Goal: Task Accomplishment & Management: Use online tool/utility

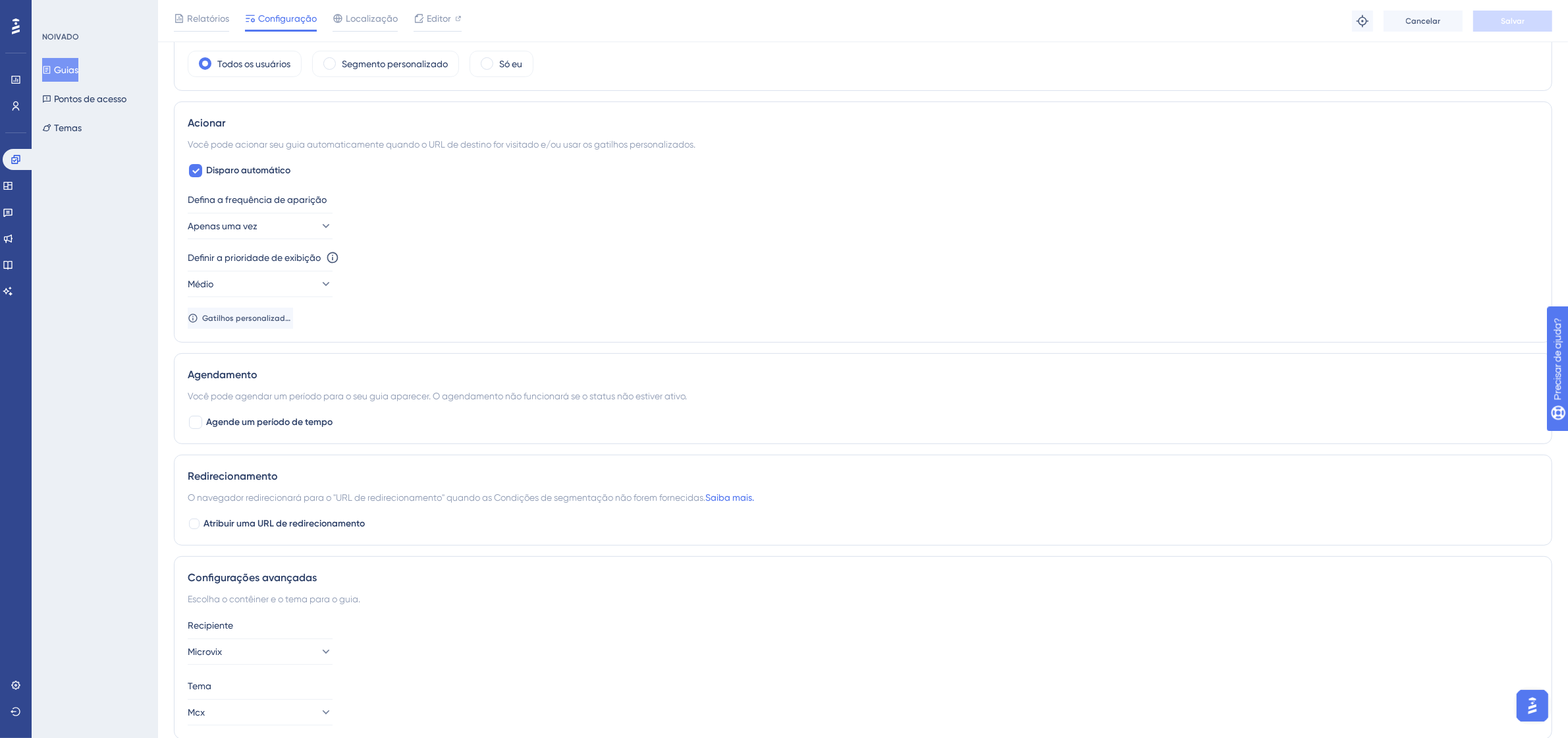
scroll to position [496, 0]
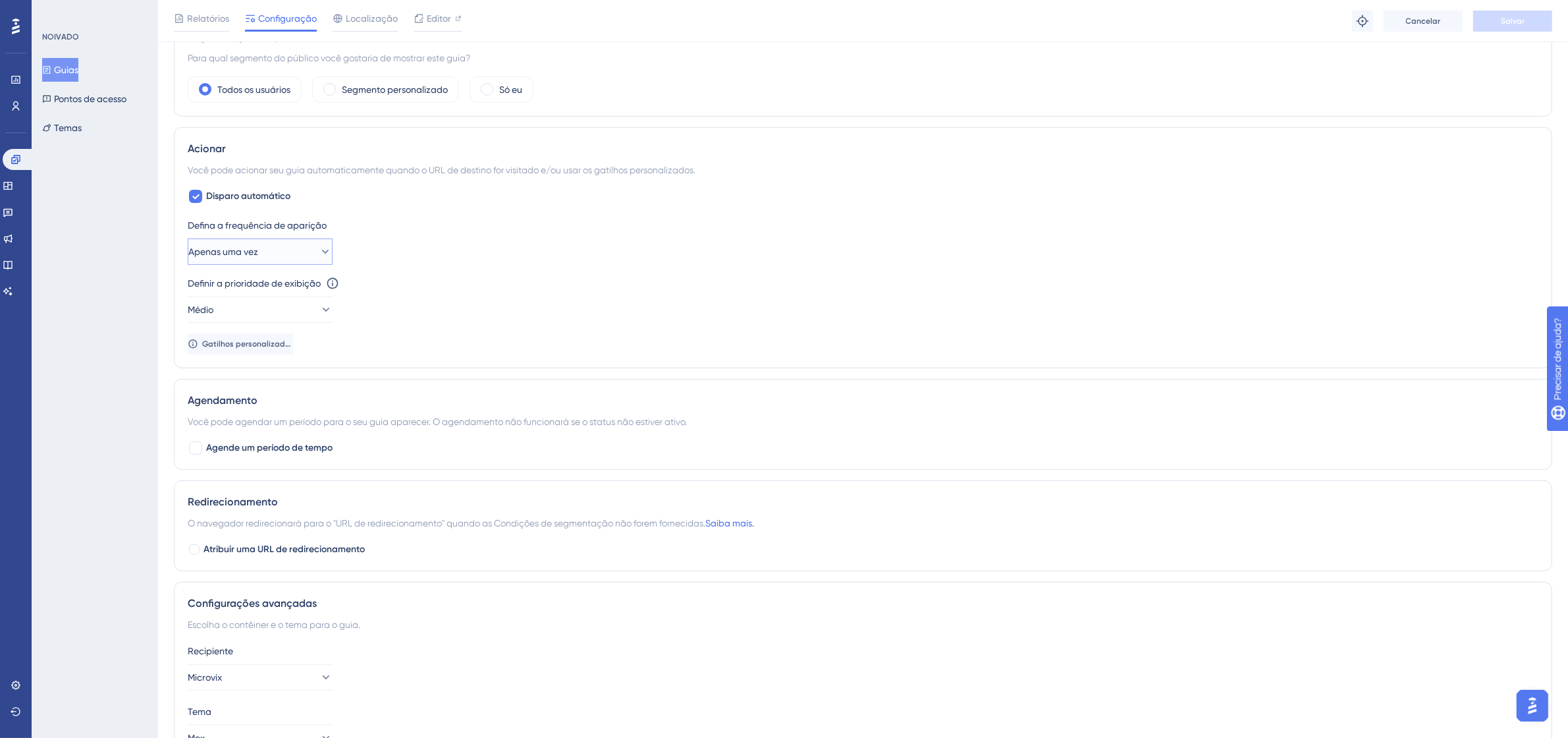
click at [283, 253] on button "Apenas uma vez" at bounding box center [260, 251] width 145 height 26
click at [268, 447] on div "Sempre Sempre" at bounding box center [260, 449] width 107 height 26
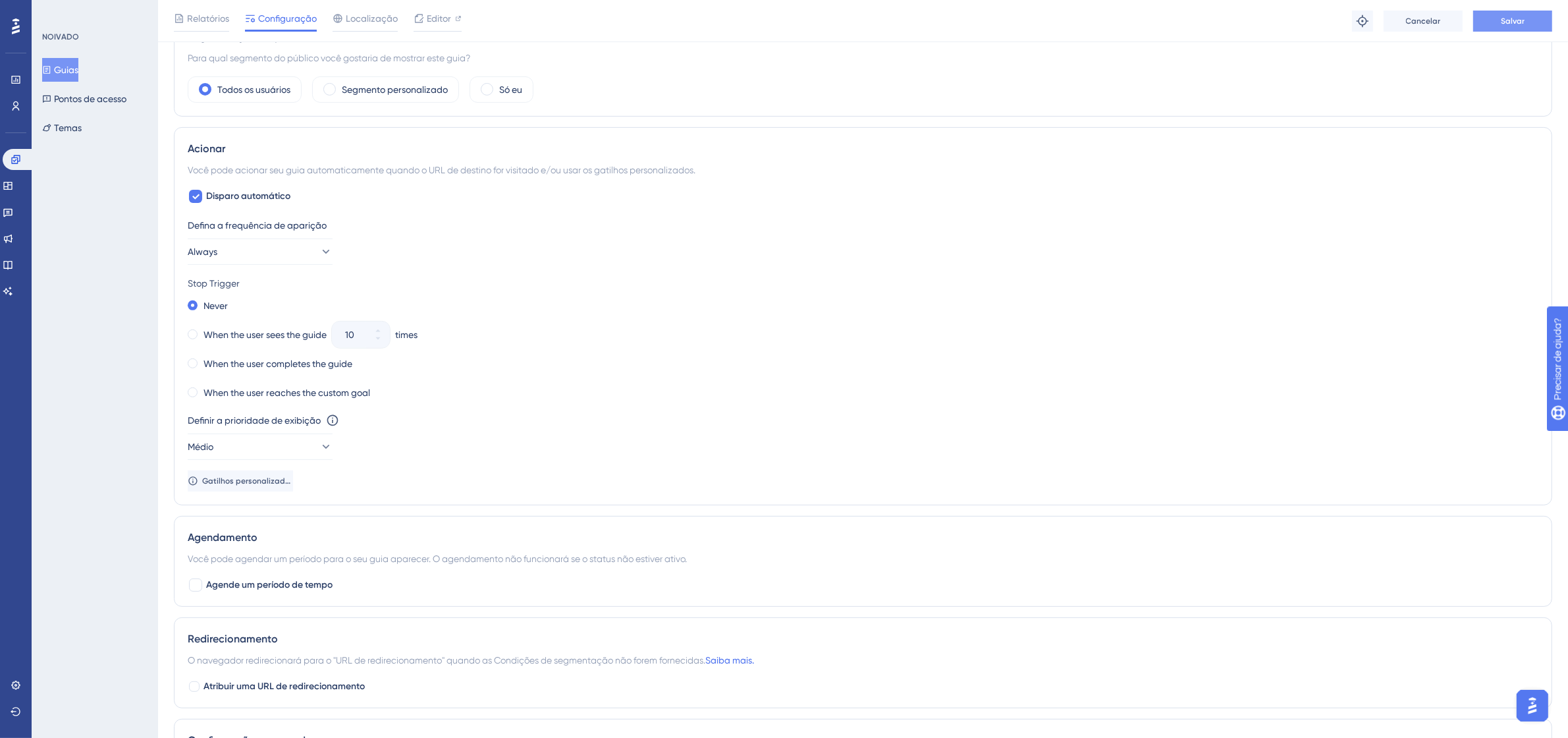
click at [1522, 17] on font "Salvar" at bounding box center [1513, 21] width 24 height 9
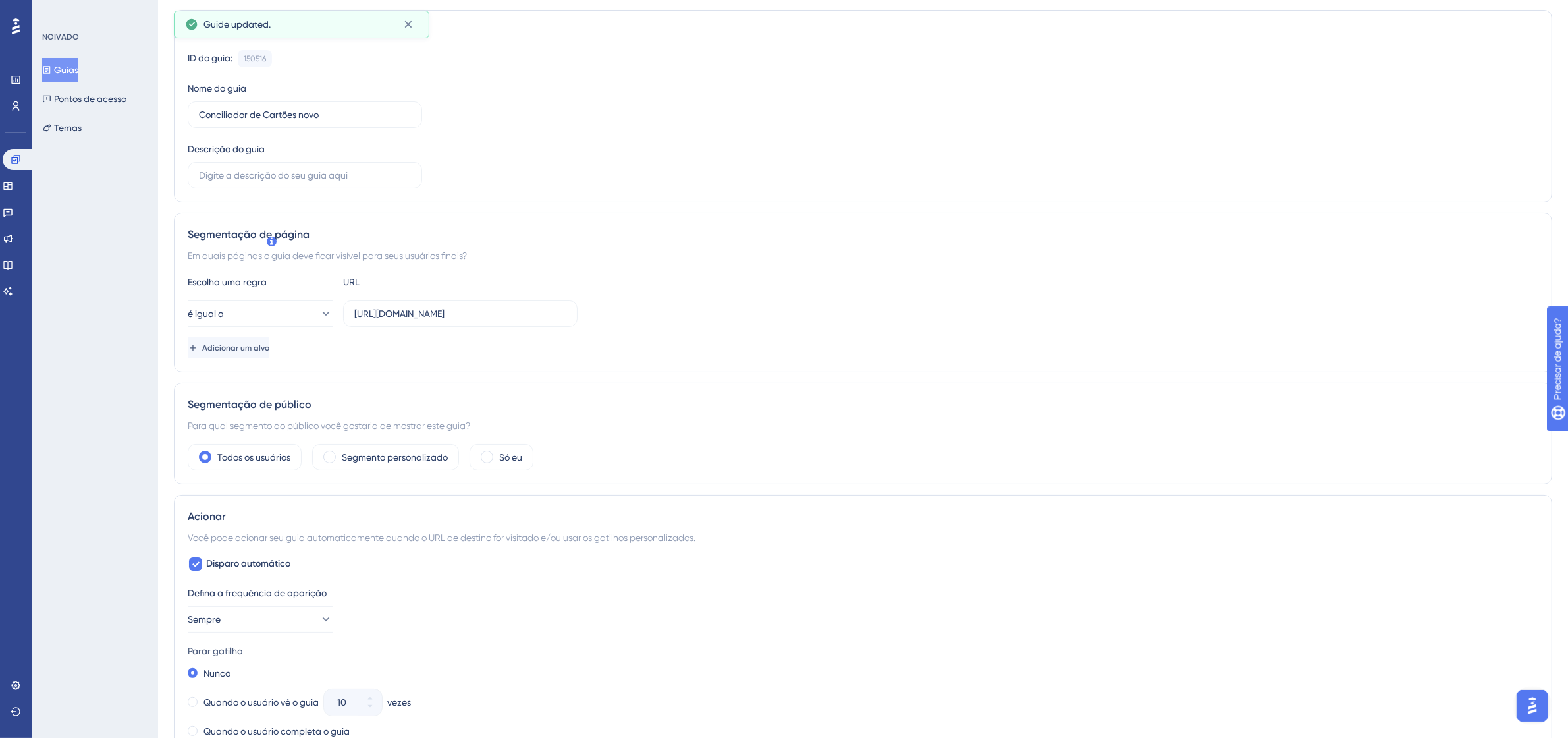
scroll to position [0, 0]
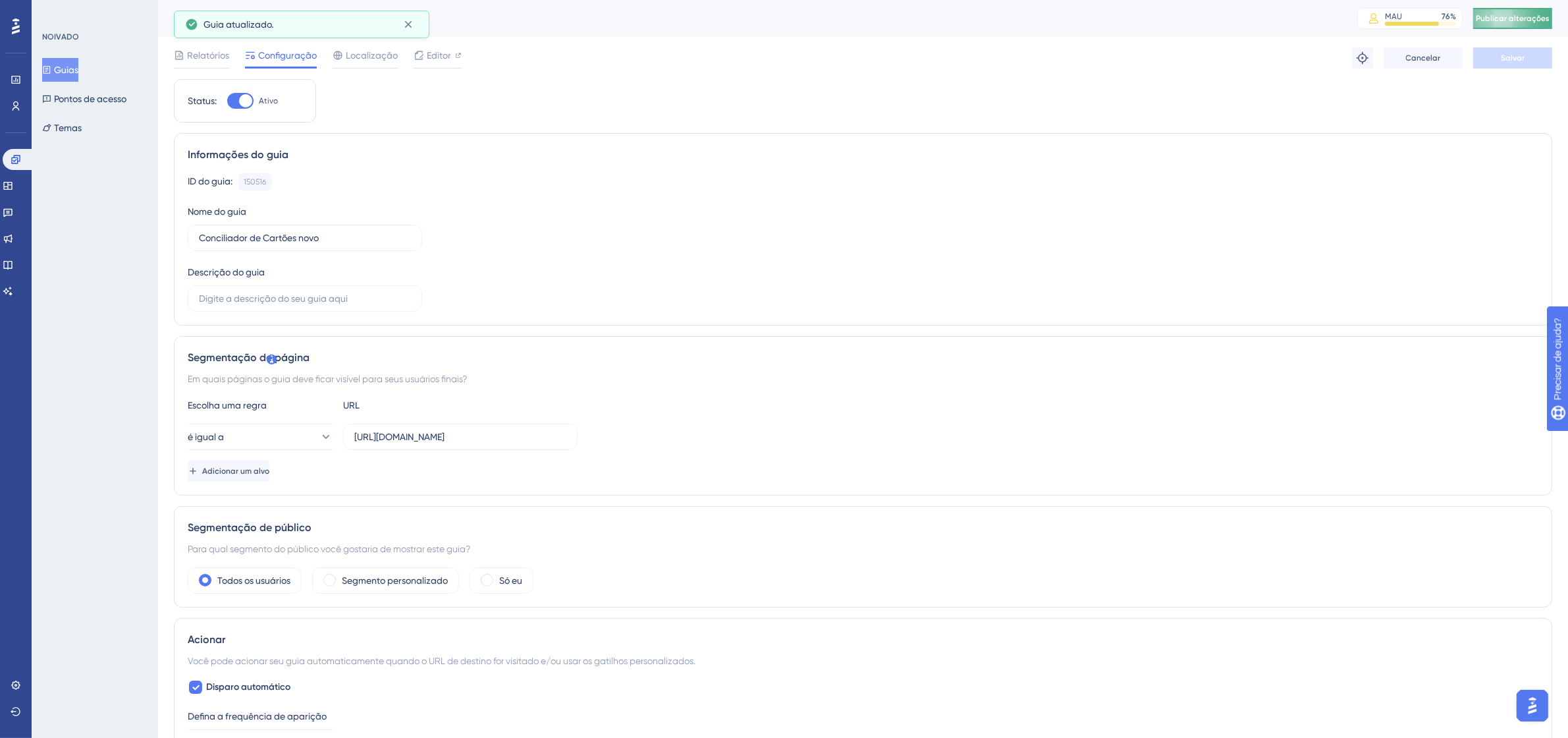
click at [1523, 20] on font "Publicar alterações" at bounding box center [1512, 18] width 74 height 9
click at [426, 53] on font "Editor" at bounding box center [438, 55] width 24 height 11
click at [78, 62] on font "Guias" at bounding box center [65, 69] width 24 height 15
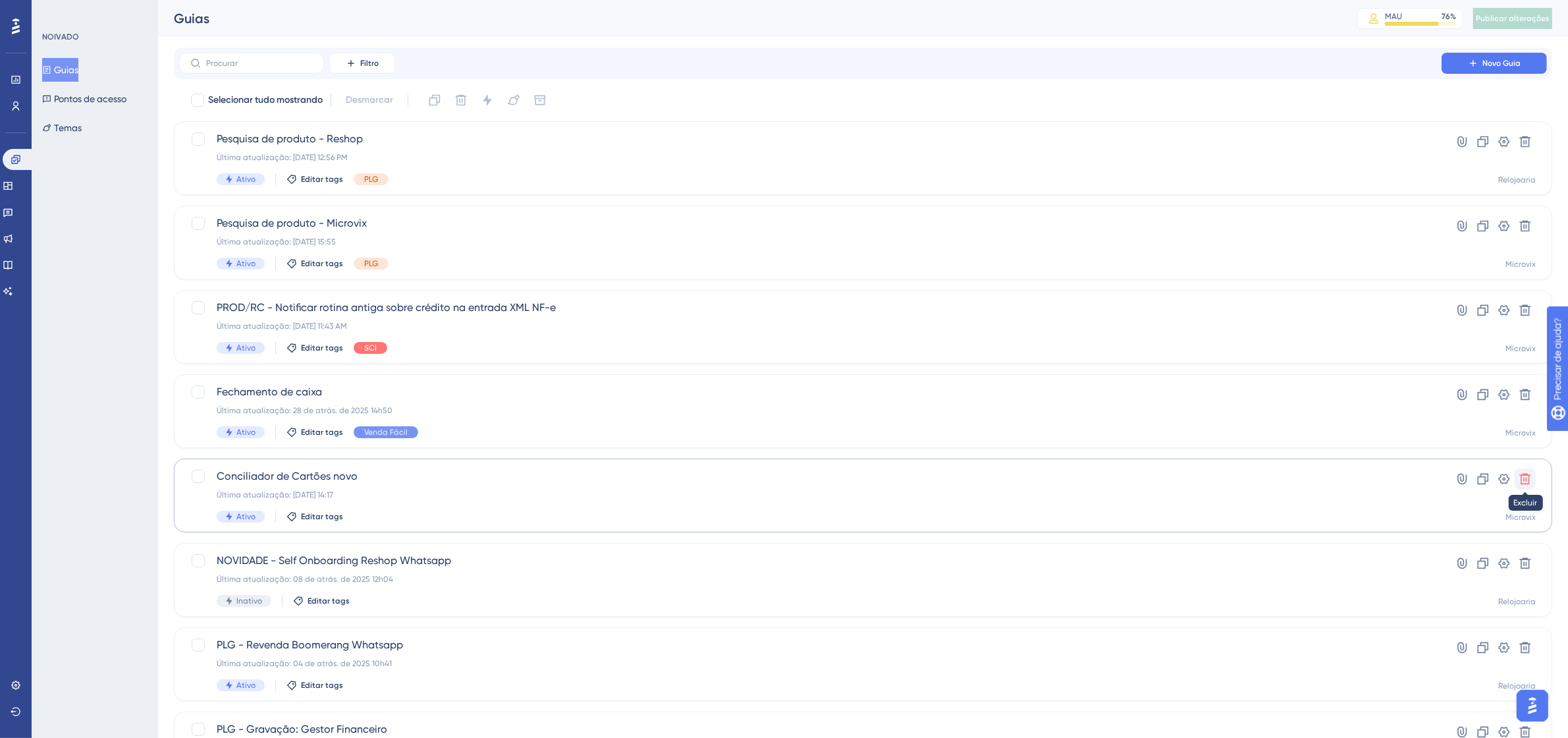
click at [1527, 476] on icon at bounding box center [1524, 478] width 14 height 14
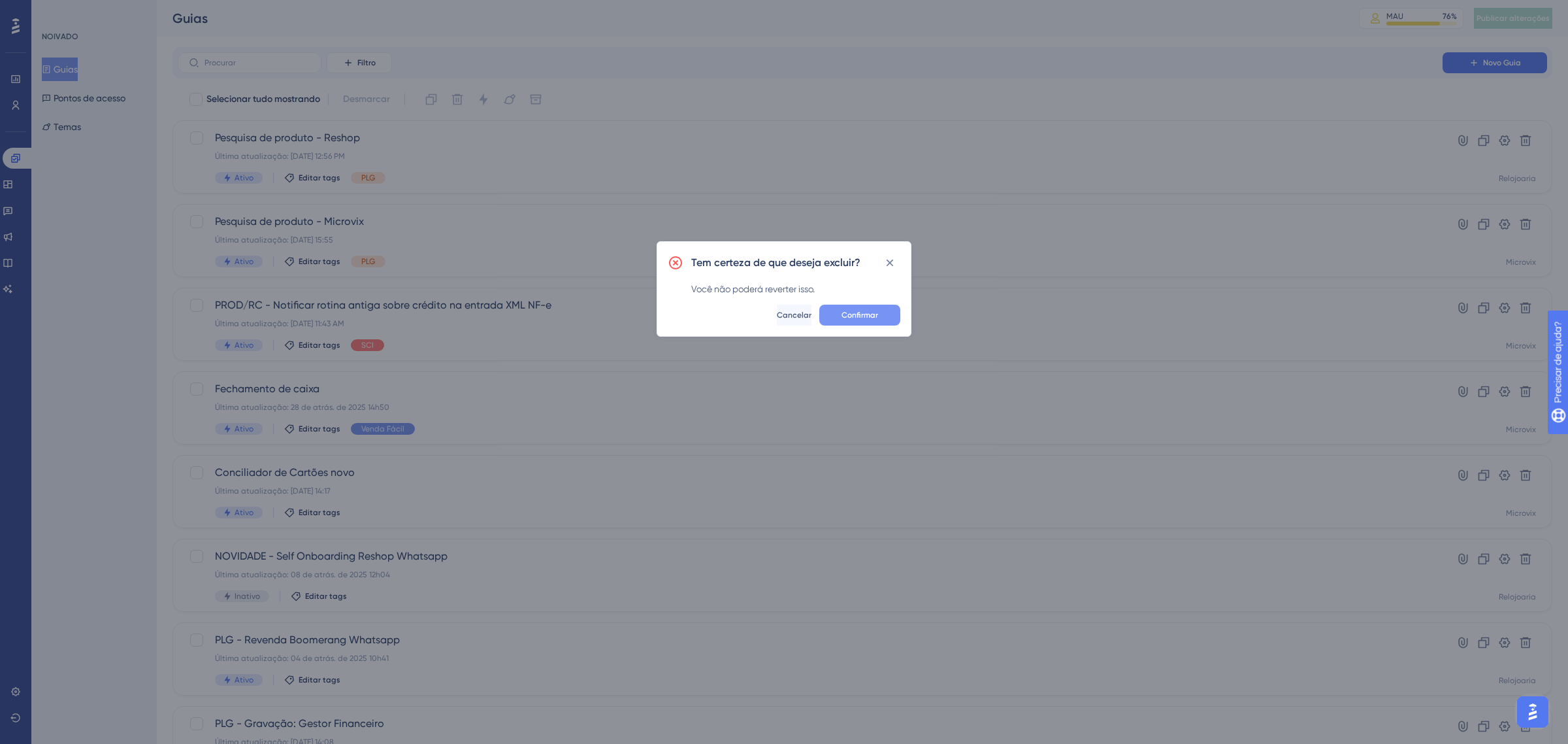
click at [887, 313] on button "Confirmar" at bounding box center [860, 314] width 81 height 21
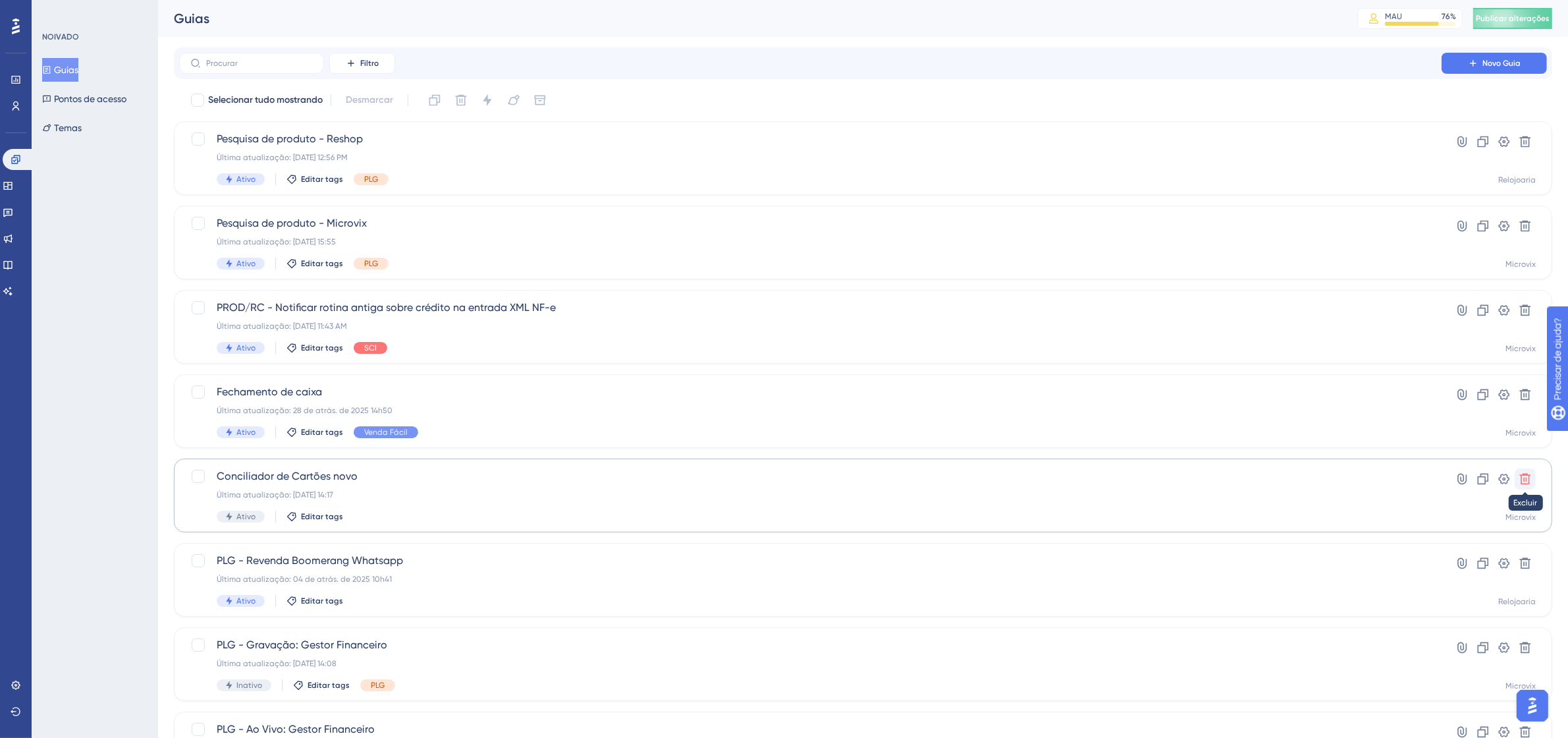
click at [1530, 486] on button at bounding box center [1524, 478] width 21 height 21
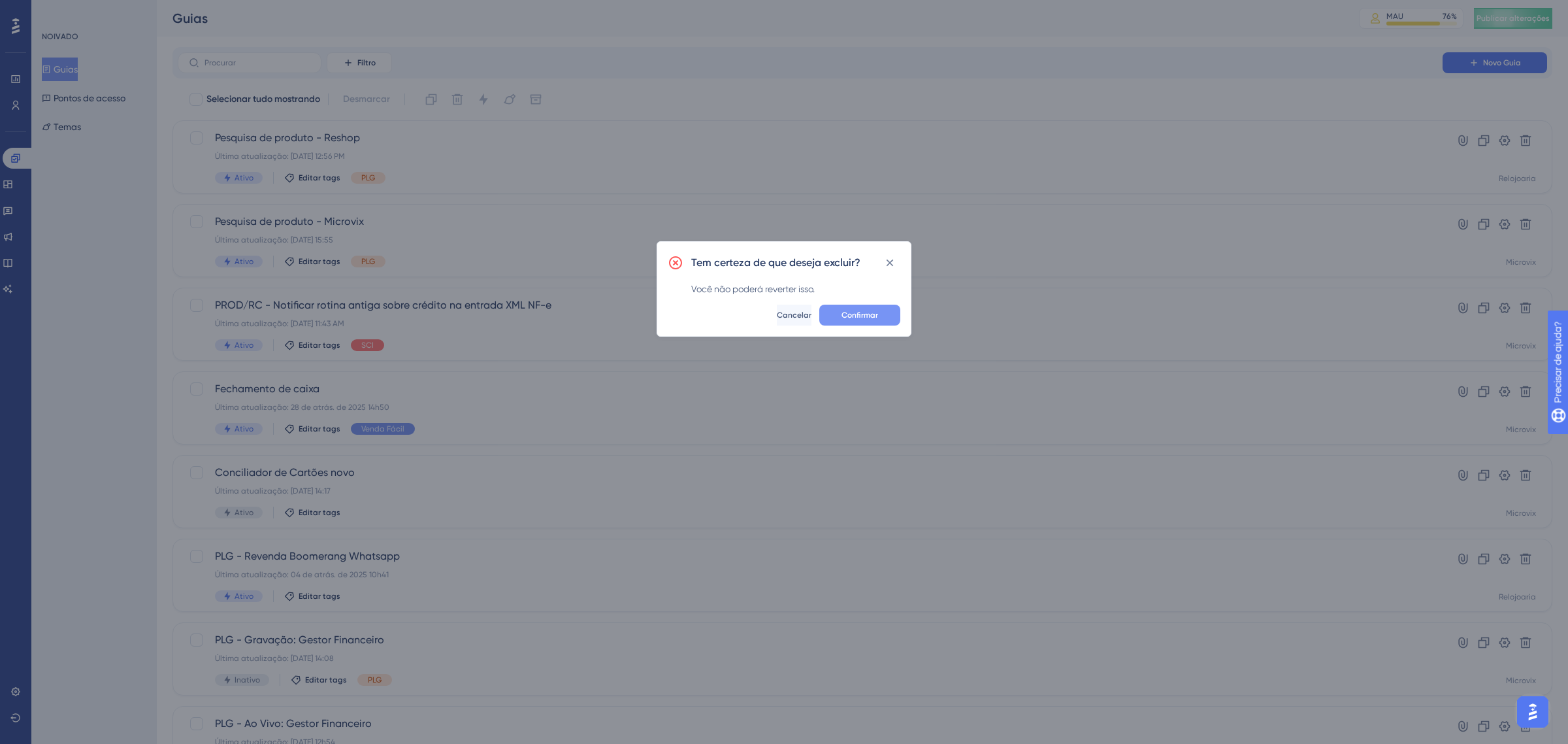
click at [859, 318] on font "Confirmar" at bounding box center [860, 315] width 37 height 9
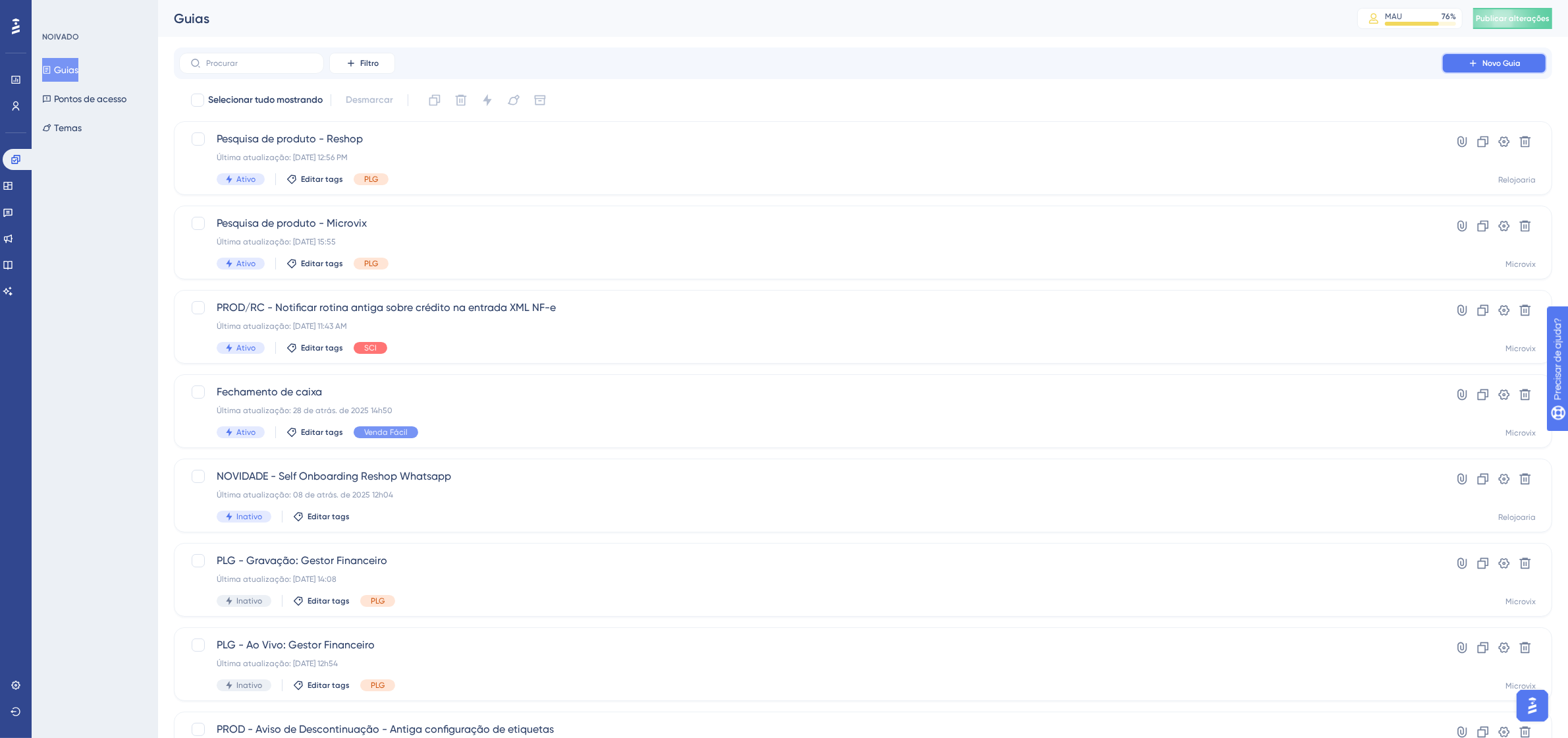
click at [1505, 64] on font "Novo Guia" at bounding box center [1501, 64] width 38 height 9
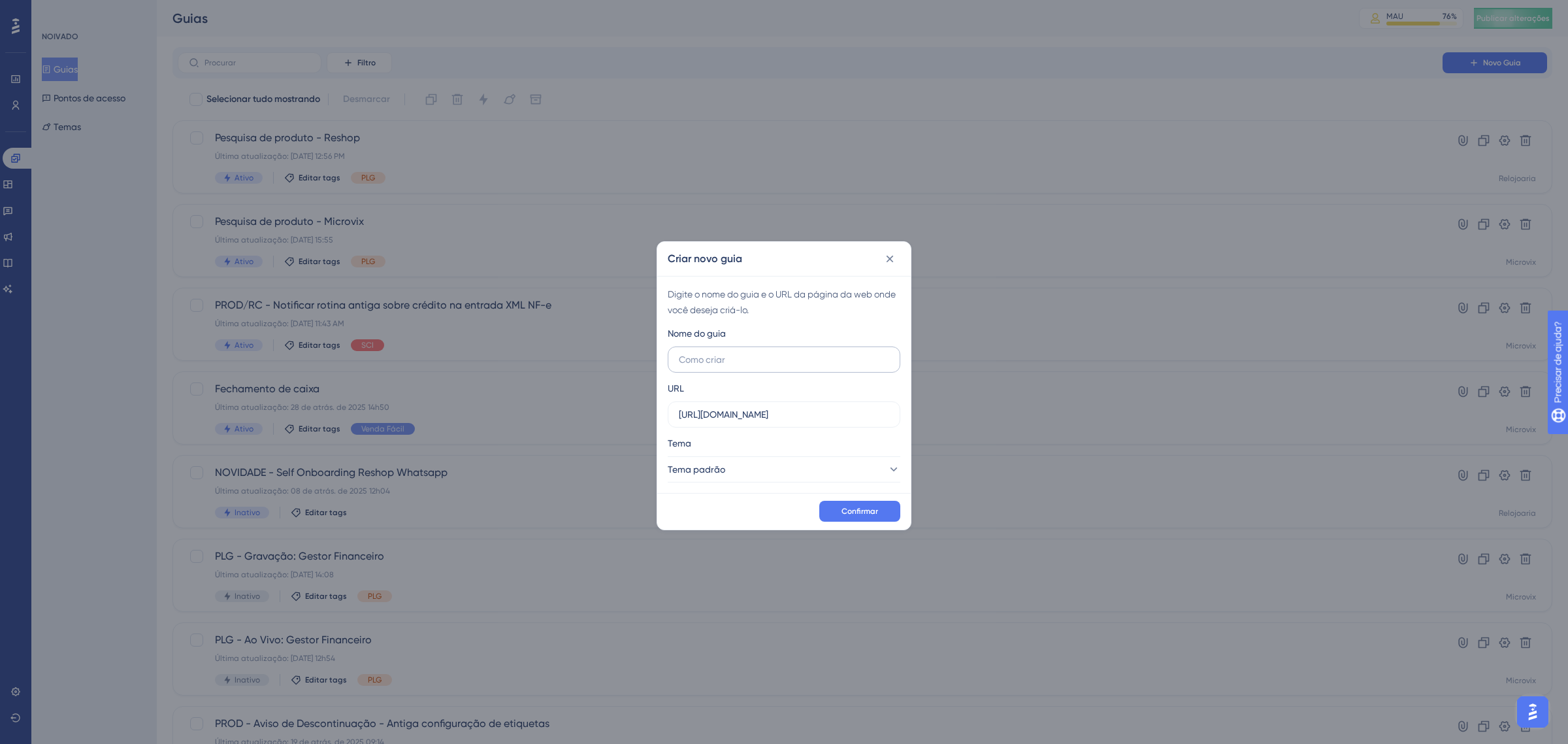
click at [728, 355] on input "text" at bounding box center [784, 359] width 211 height 14
type input "Conciliador de Cartões (Novo("
click at [747, 415] on input "https://linx-homologacao.microvix.com.br" at bounding box center [784, 414] width 211 height 14
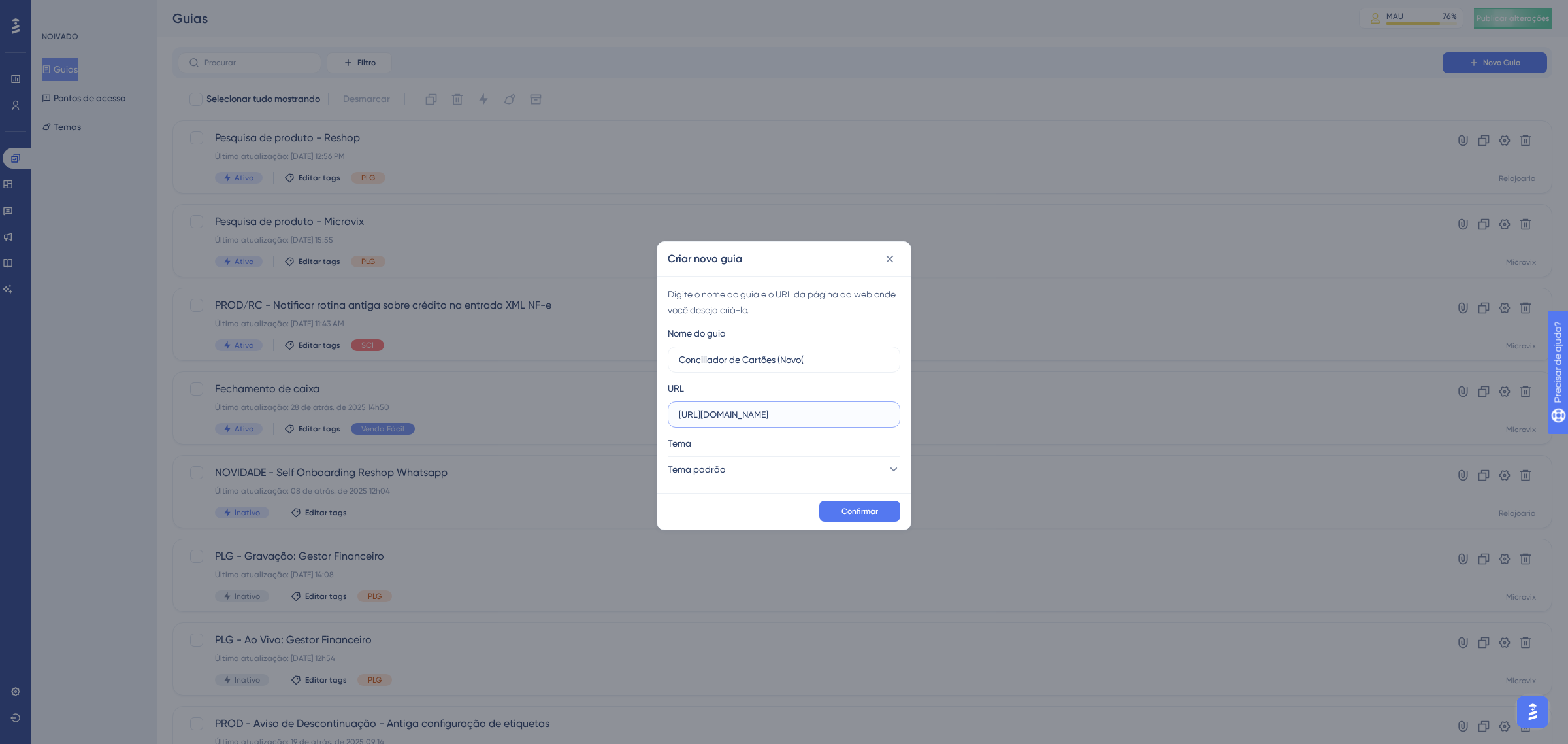
paste input "://linx-expclientes.microvix.com.br/Liliane/erp/gestor_web/webapp/abrir_pagina_…"
click at [759, 413] on input "http://linx-expclientes.microvix.com.br/Liliane/erp/gestor_web/webapp/abrir_pag…" at bounding box center [784, 414] width 211 height 14
paste input "s://9011-erpwebapp-exppagrec.microvix.com.br/gestao-financeira/dashboard?auth=9…"
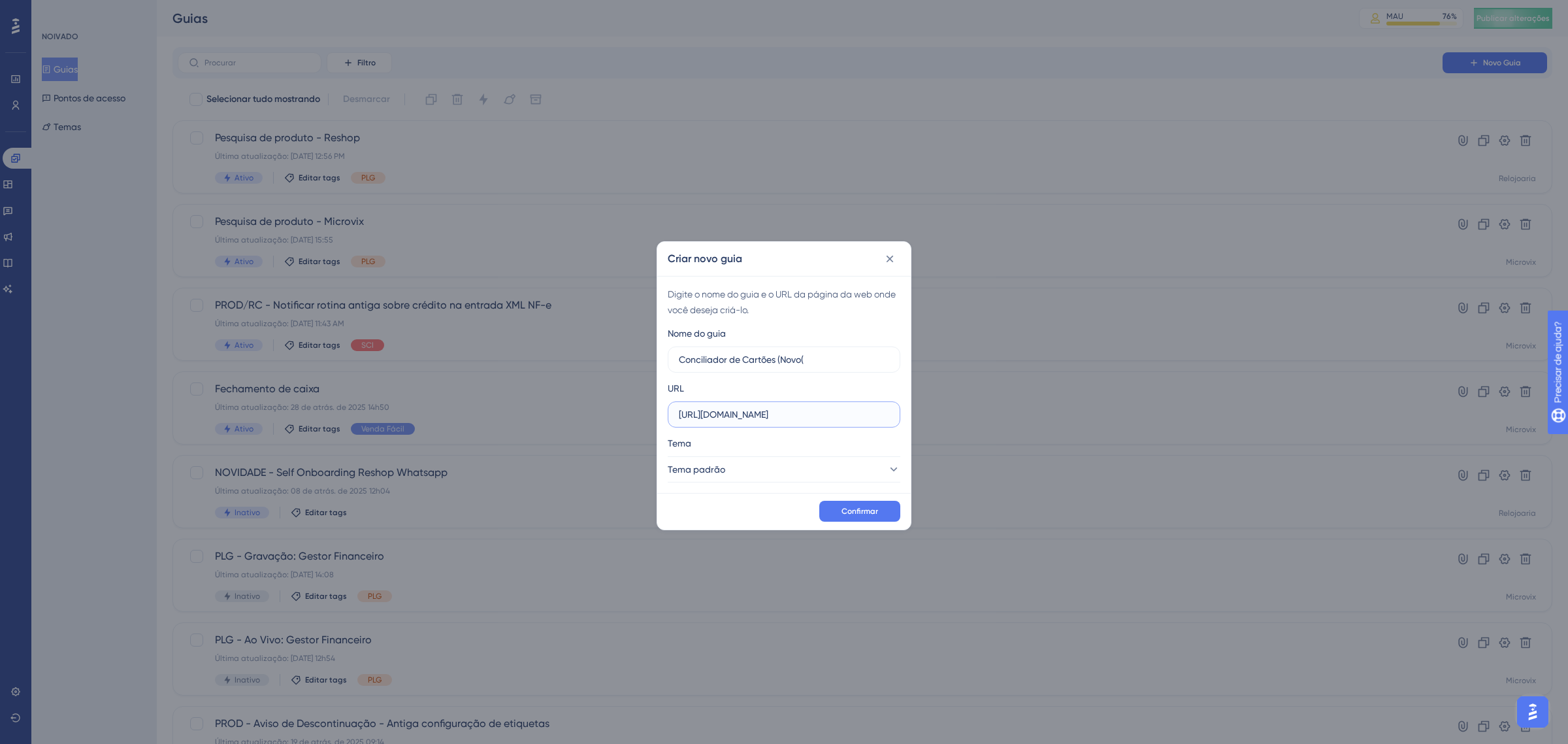
scroll to position [0, 347]
type input "https://9011-erpwebapp-exppagrec.microvix.com.br/gestao-financeira/dashboard?au…"
click at [777, 472] on button "Tema padrão" at bounding box center [784, 468] width 232 height 26
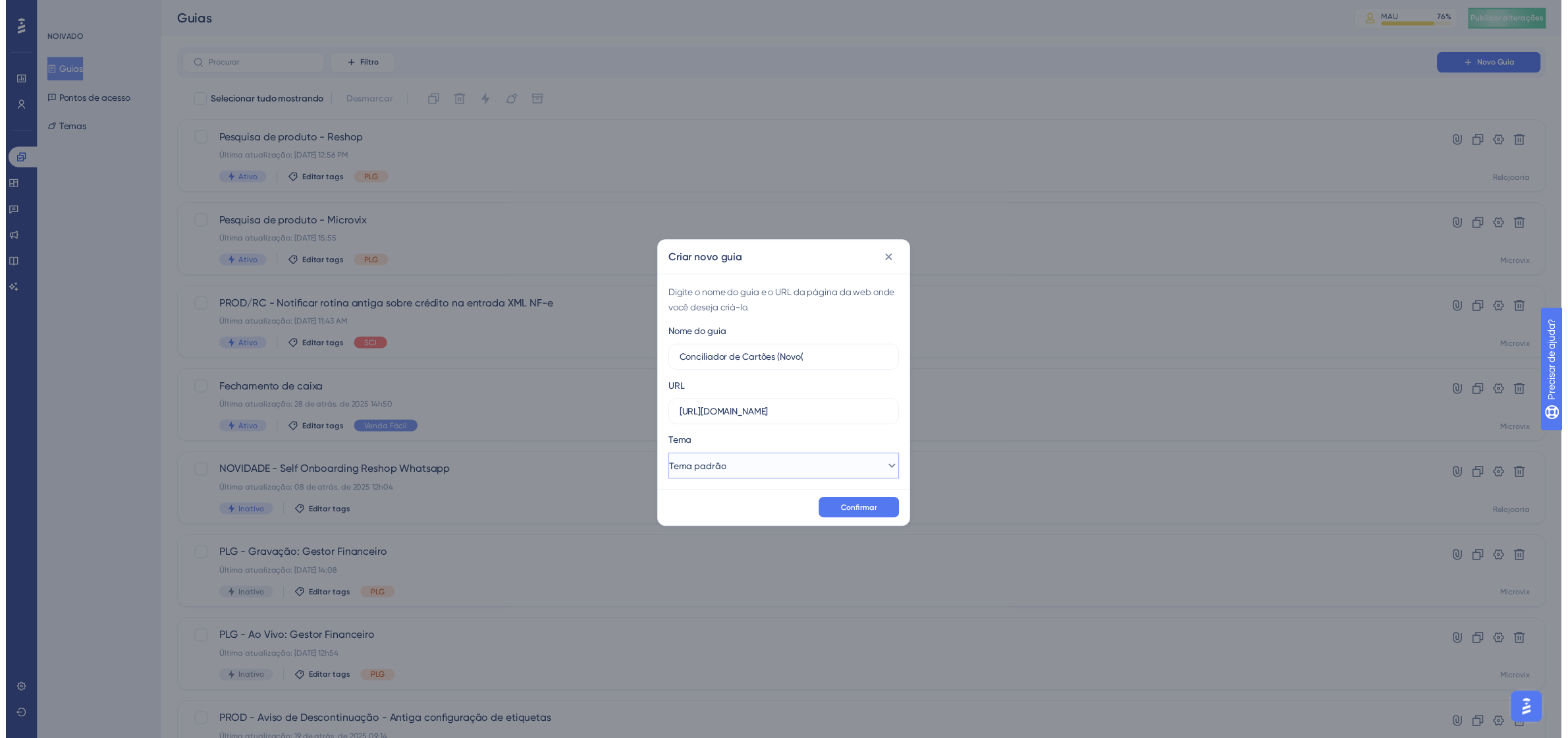
scroll to position [0, 0]
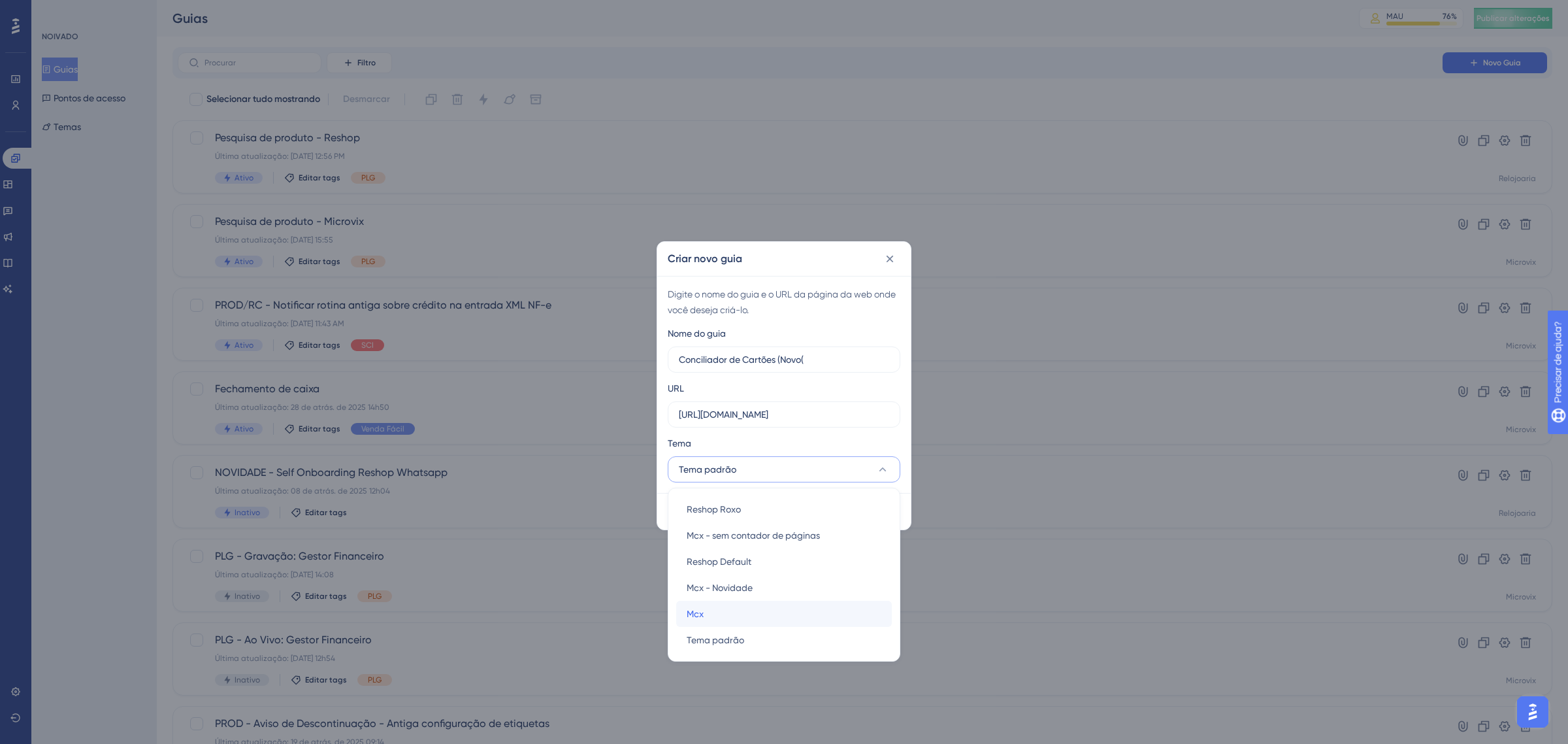
click at [761, 604] on div "Mcx Mcx" at bounding box center [784, 613] width 195 height 26
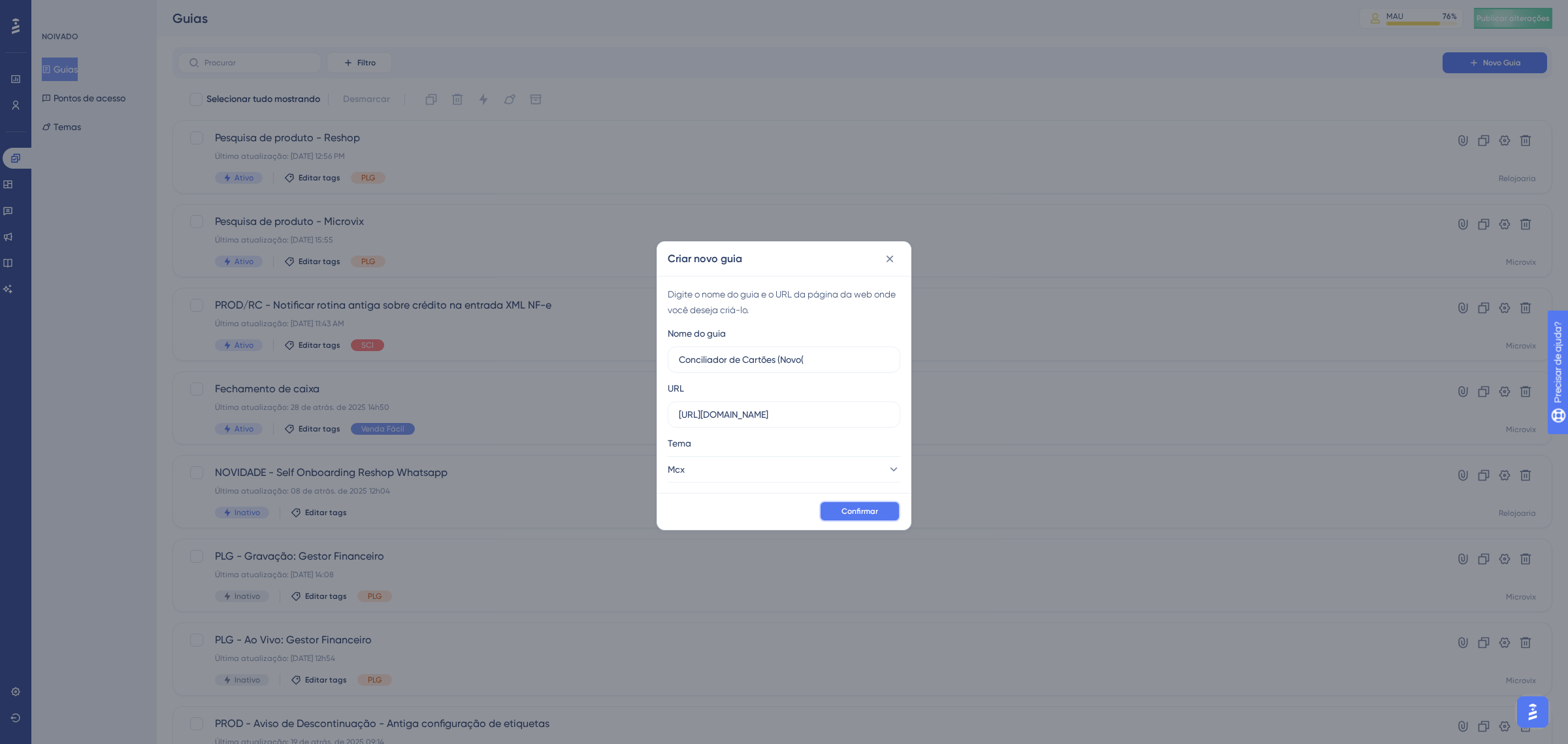
click at [854, 504] on button "Confirmar" at bounding box center [860, 511] width 81 height 21
